Goal: Information Seeking & Learning: Learn about a topic

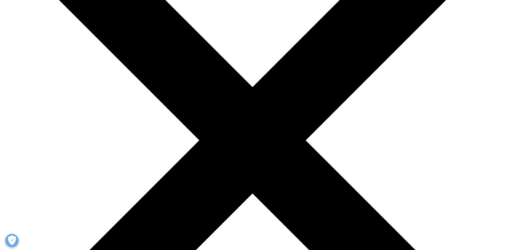
scroll to position [9, 0]
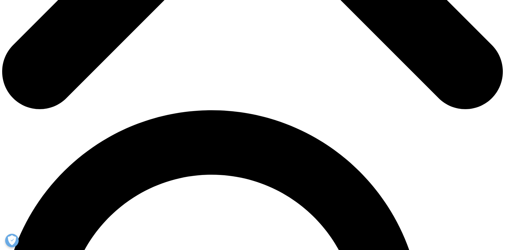
scroll to position [325, 0]
